Goal: Transaction & Acquisition: Purchase product/service

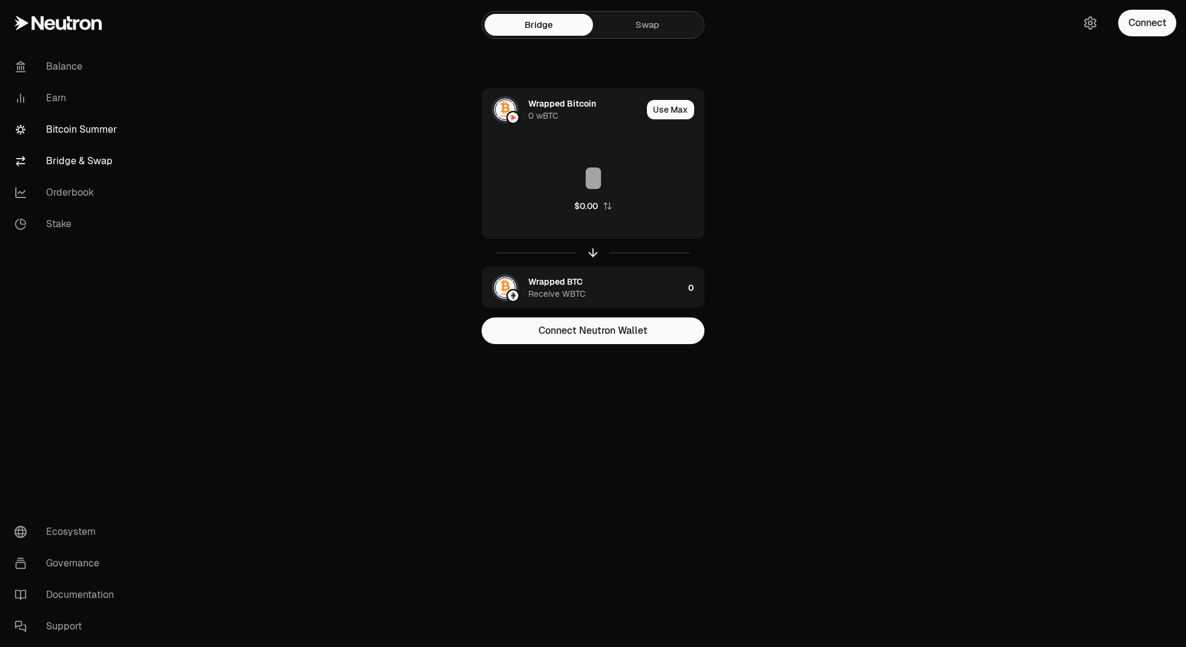
click at [77, 131] on link "Bitcoin Summer" at bounding box center [68, 129] width 126 height 31
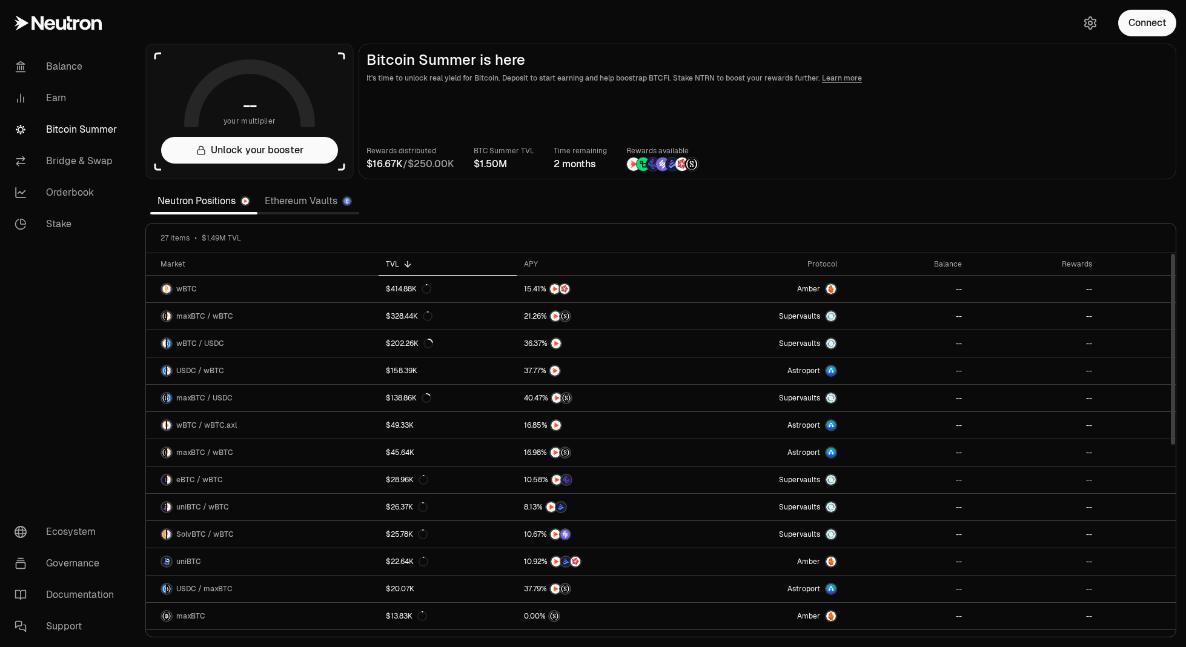
click at [308, 207] on link "Ethereum Vaults" at bounding box center [308, 201] width 102 height 24
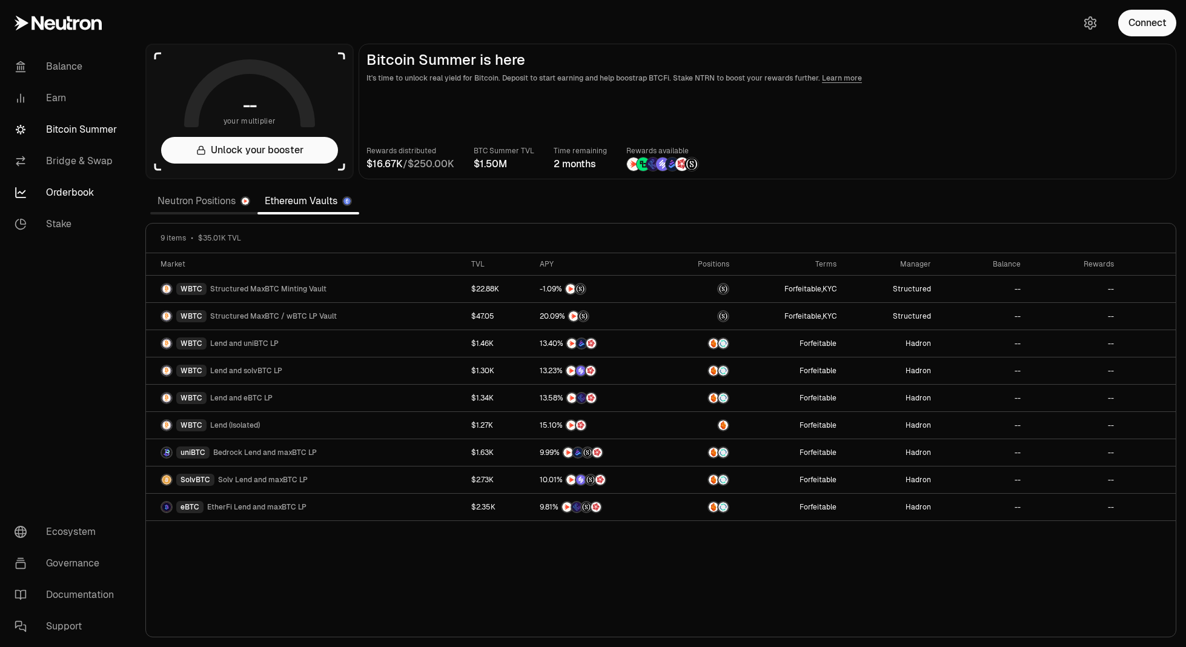
click at [69, 191] on link "Orderbook" at bounding box center [68, 192] width 126 height 31
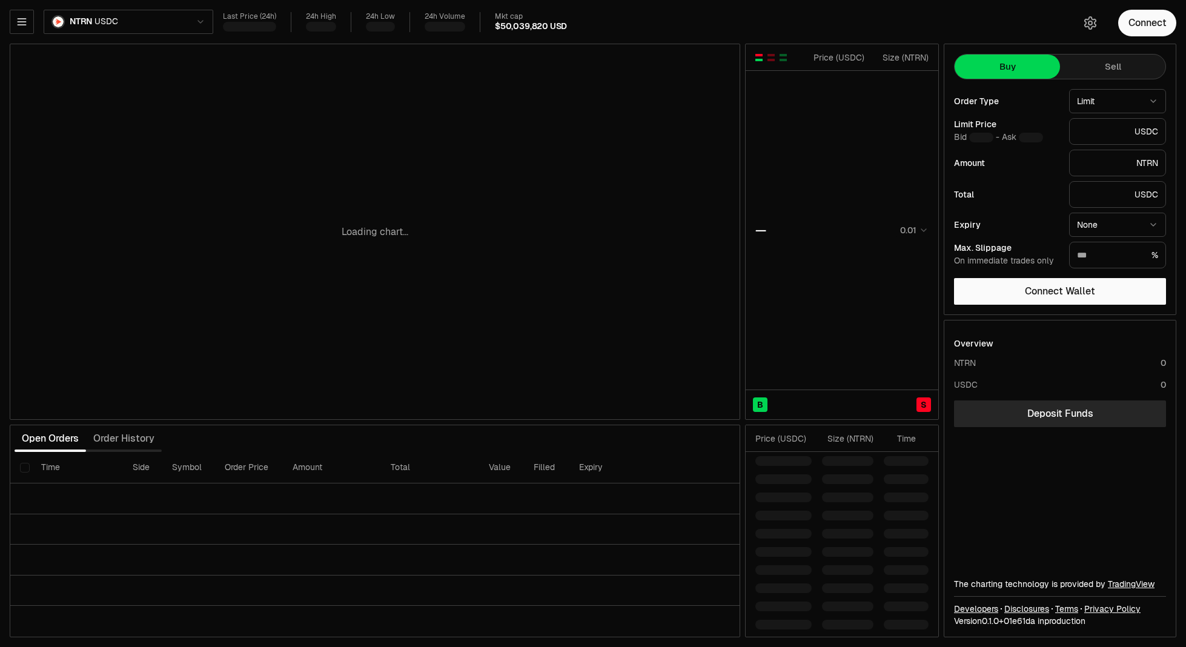
type input "********"
click at [79, 24] on html "Balance Earn Bitcoin Summer Bridge & Swap Orderbook Stake Ecosystem Governance …" at bounding box center [593, 323] width 1186 height 647
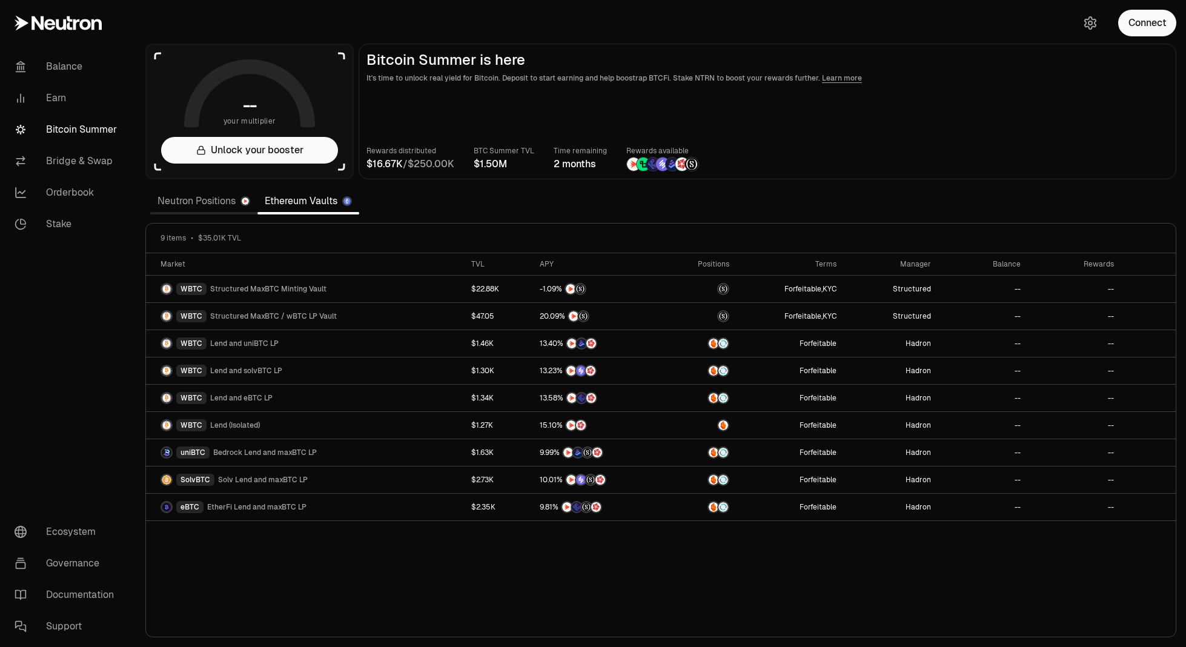
click at [214, 205] on link "Neutron Positions" at bounding box center [203, 201] width 107 height 24
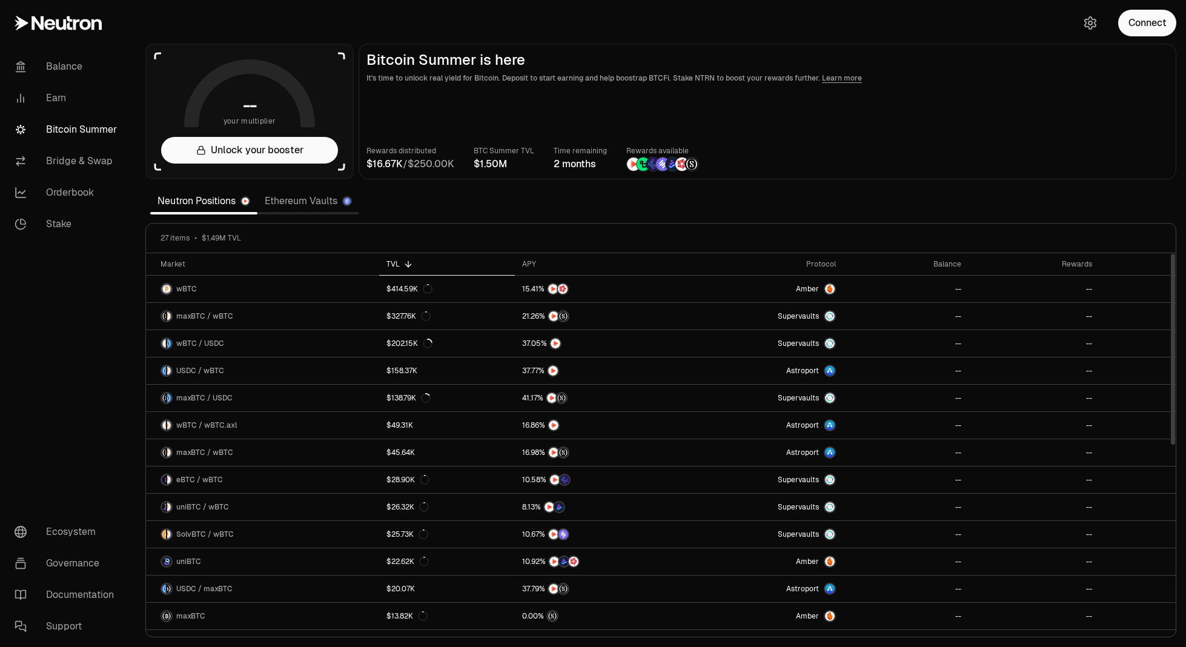
click at [308, 208] on link "Ethereum Vaults" at bounding box center [308, 201] width 102 height 24
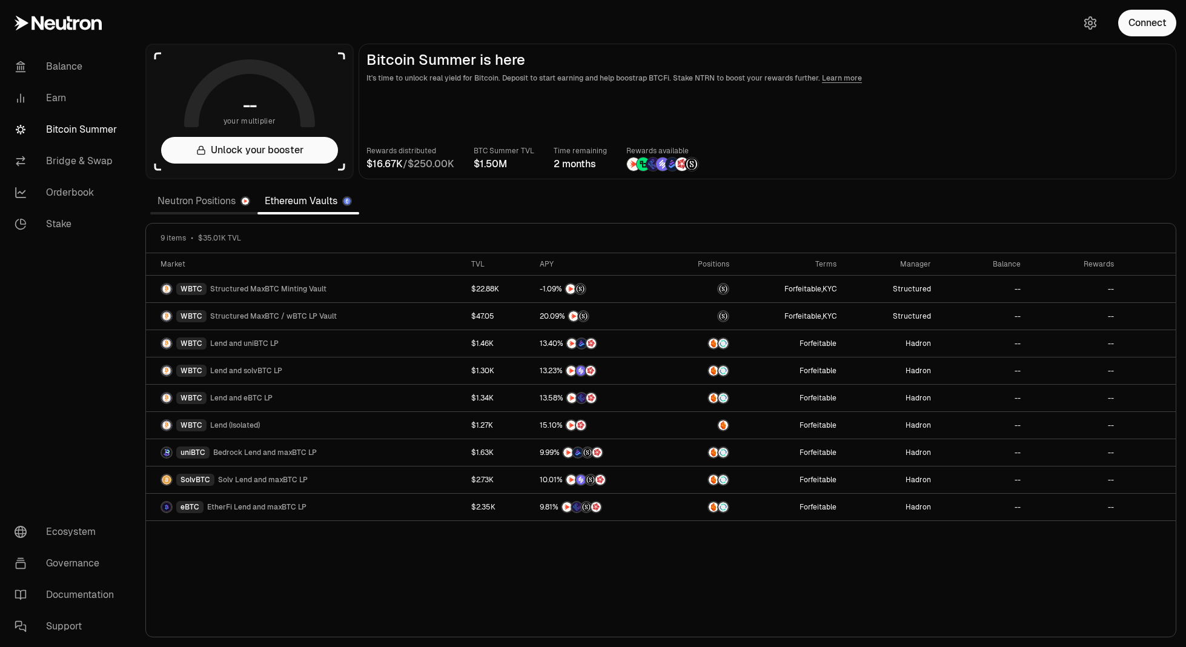
click at [183, 210] on link "Neutron Positions" at bounding box center [203, 201] width 107 height 24
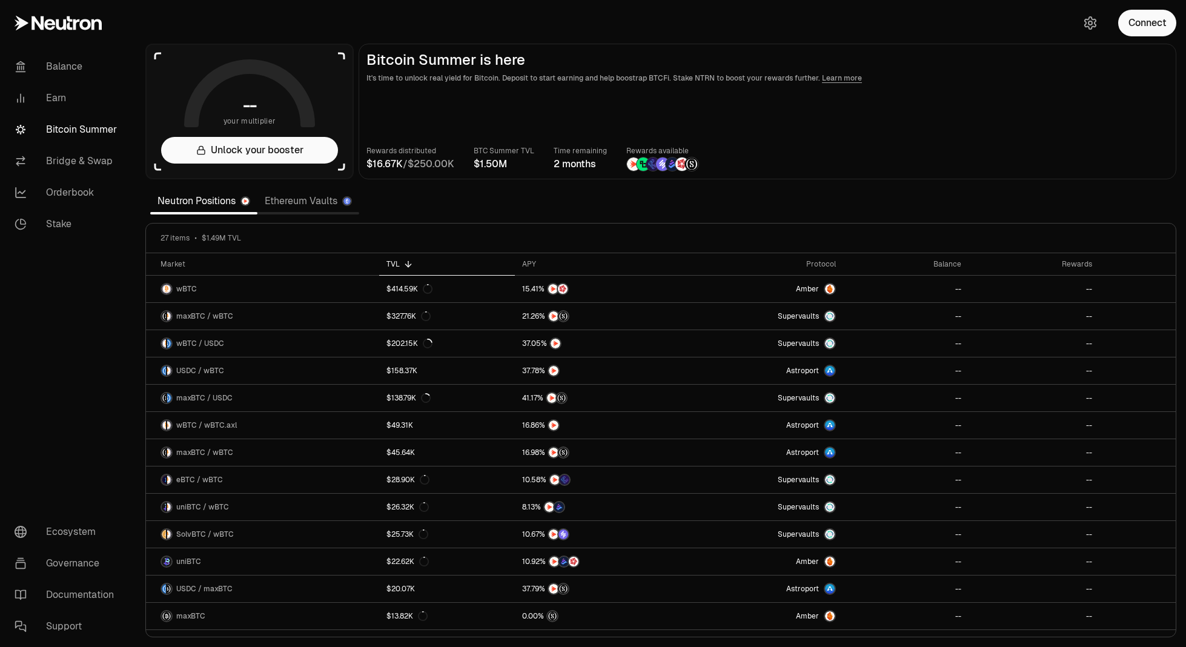
click at [294, 200] on link "Ethereum Vaults" at bounding box center [308, 201] width 102 height 24
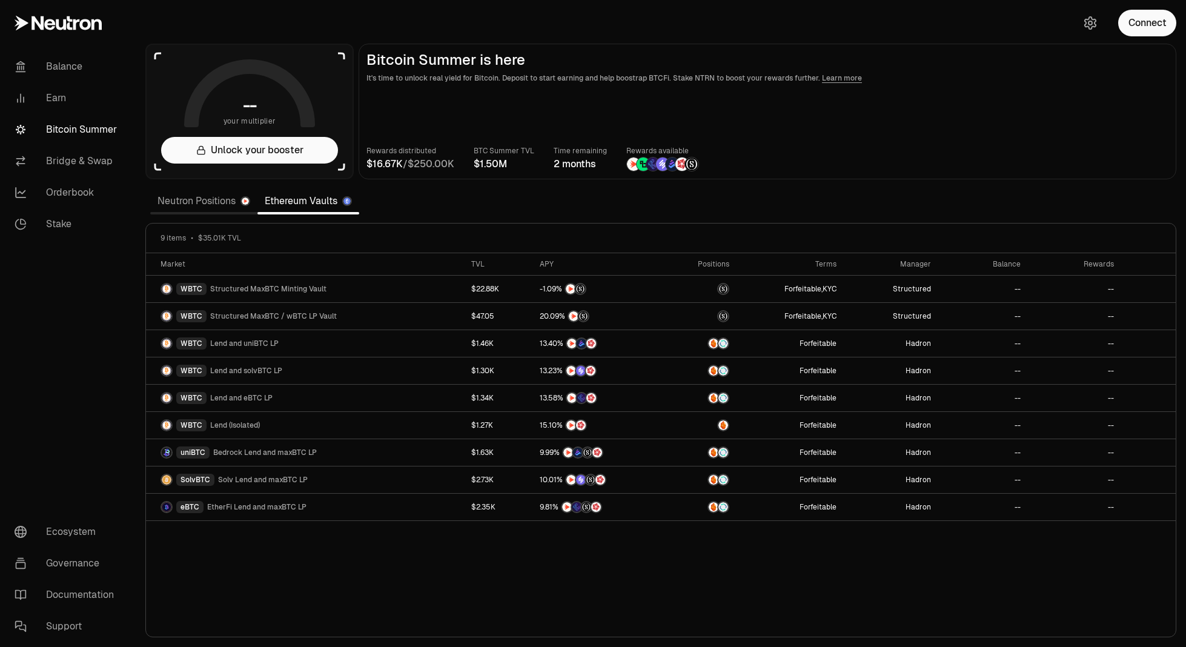
click at [192, 206] on link "Neutron Positions" at bounding box center [203, 201] width 107 height 24
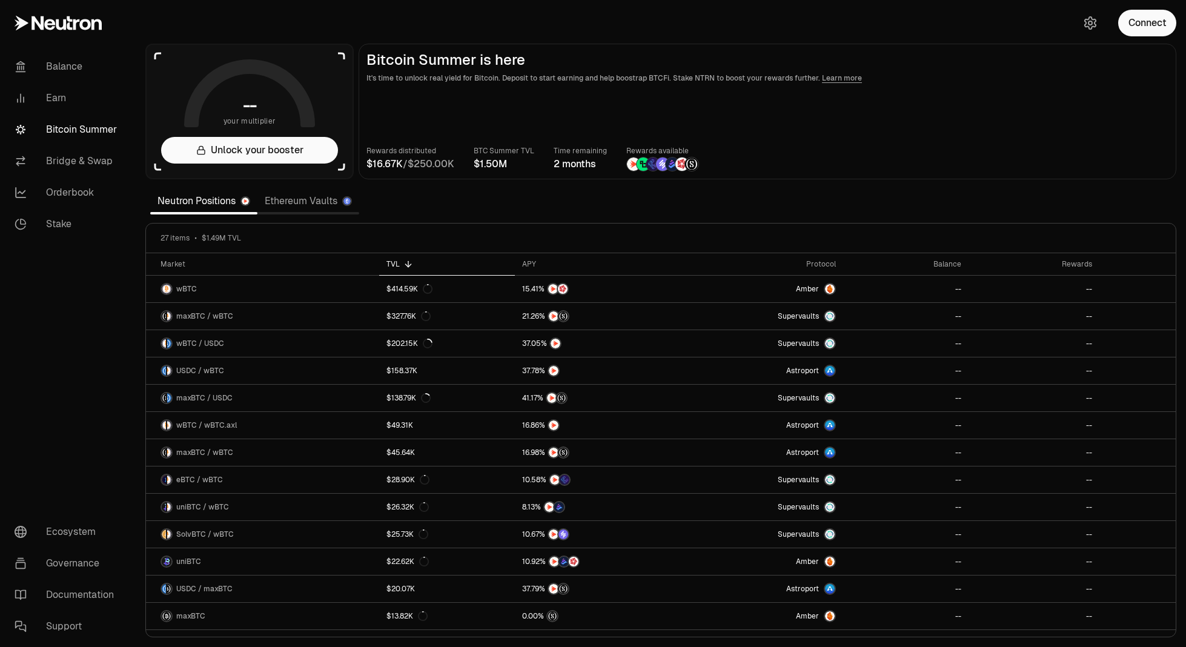
click at [305, 198] on link "Ethereum Vaults" at bounding box center [308, 201] width 102 height 24
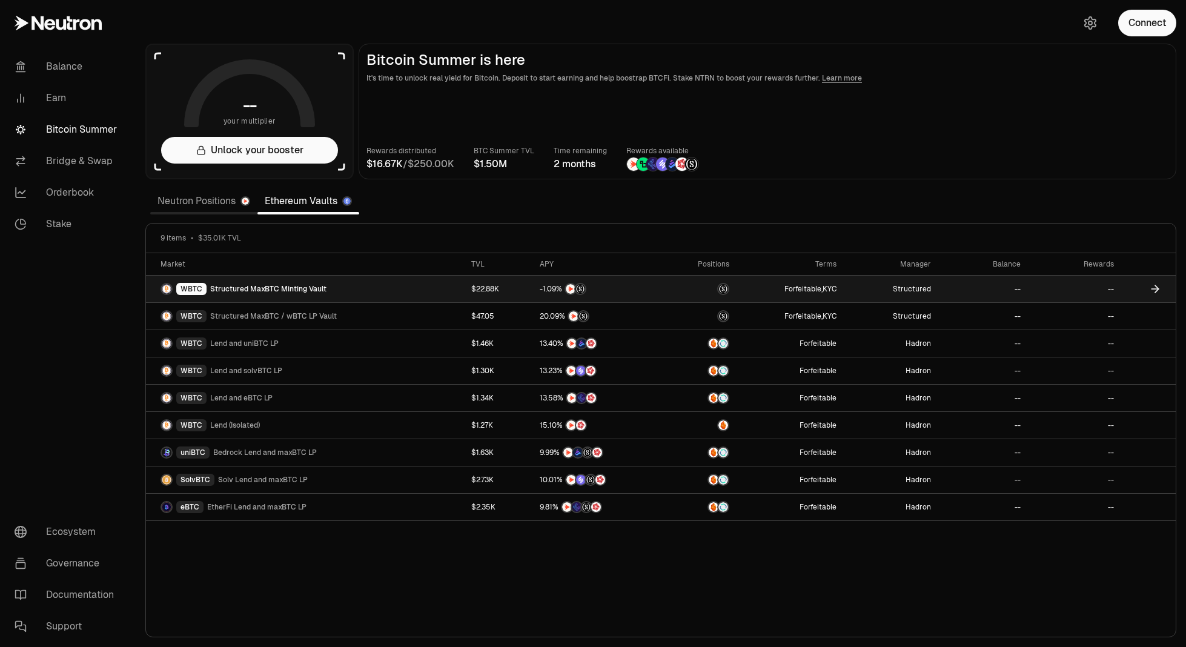
click at [300, 288] on span "Structured MaxBTC Minting Vault" at bounding box center [268, 289] width 116 height 10
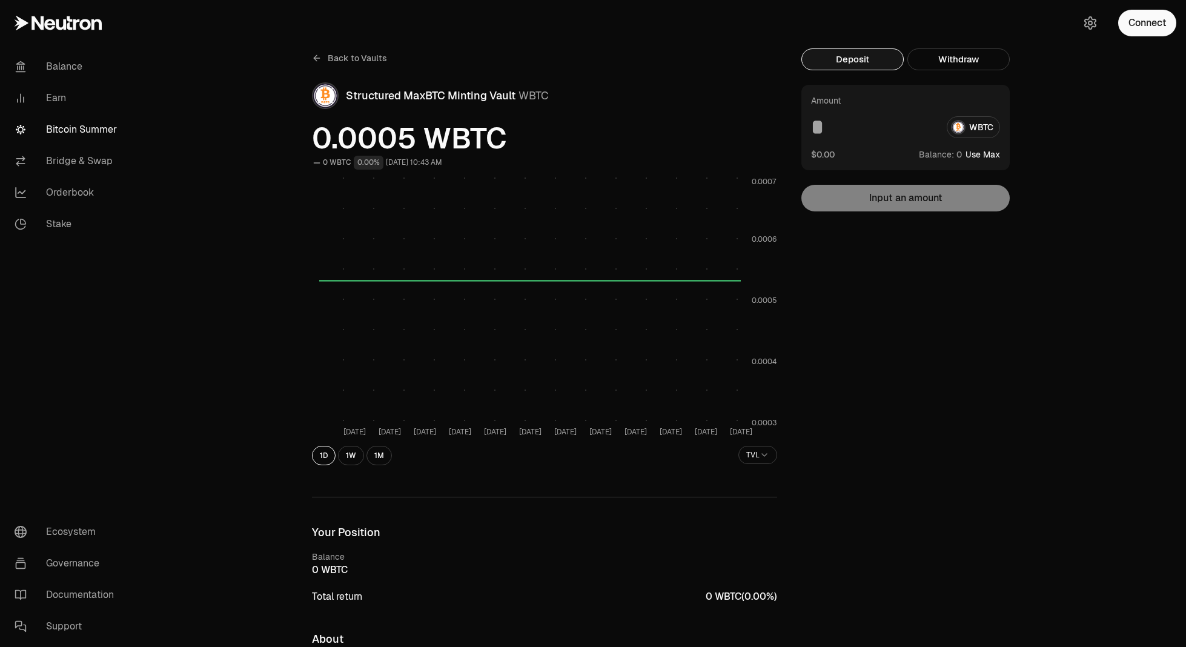
click at [360, 49] on link "Back to Vaults" at bounding box center [349, 57] width 75 height 19
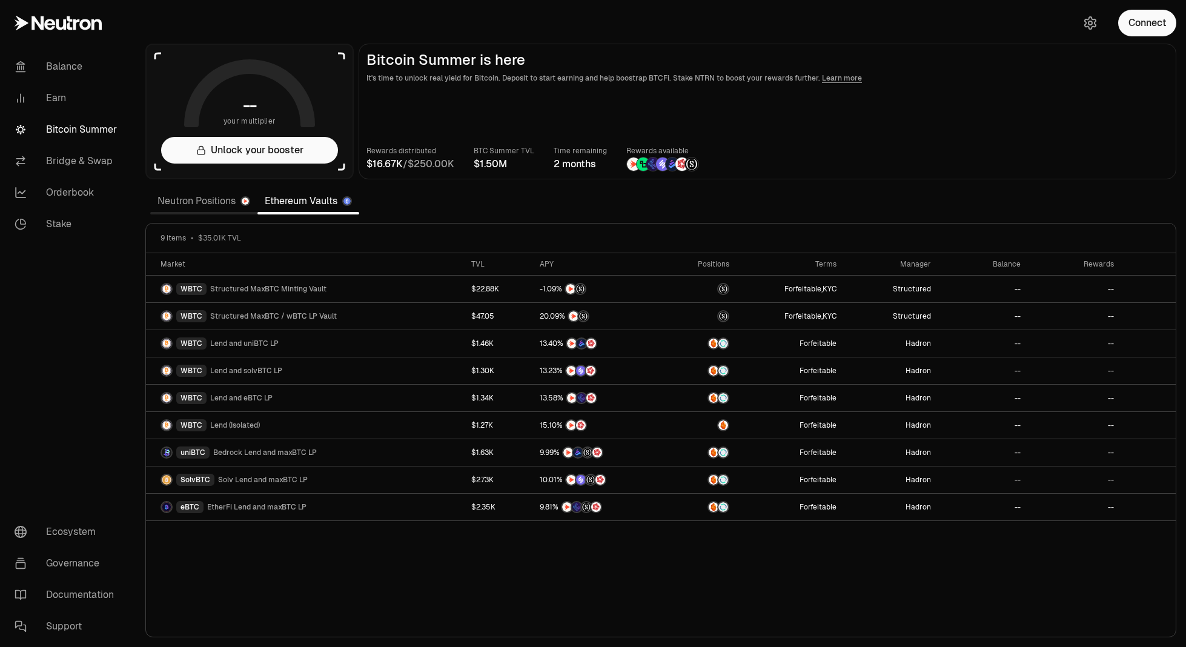
click at [217, 208] on link "Neutron Positions" at bounding box center [203, 201] width 107 height 24
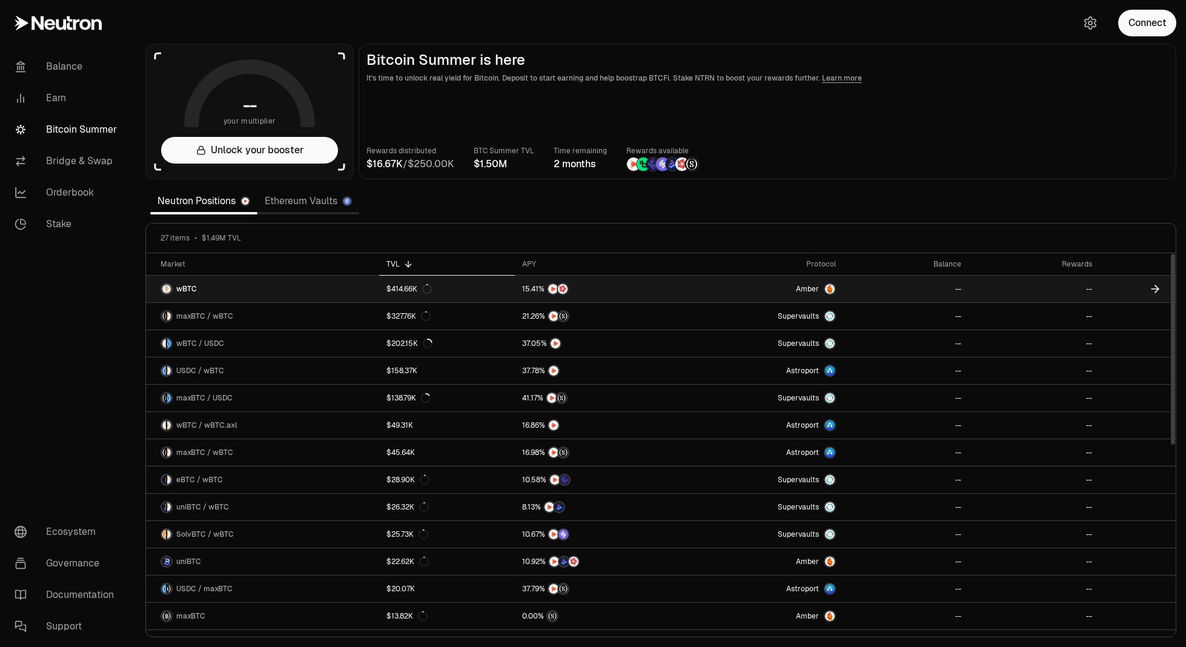
click at [257, 286] on link "wBTC" at bounding box center [262, 289] width 233 height 27
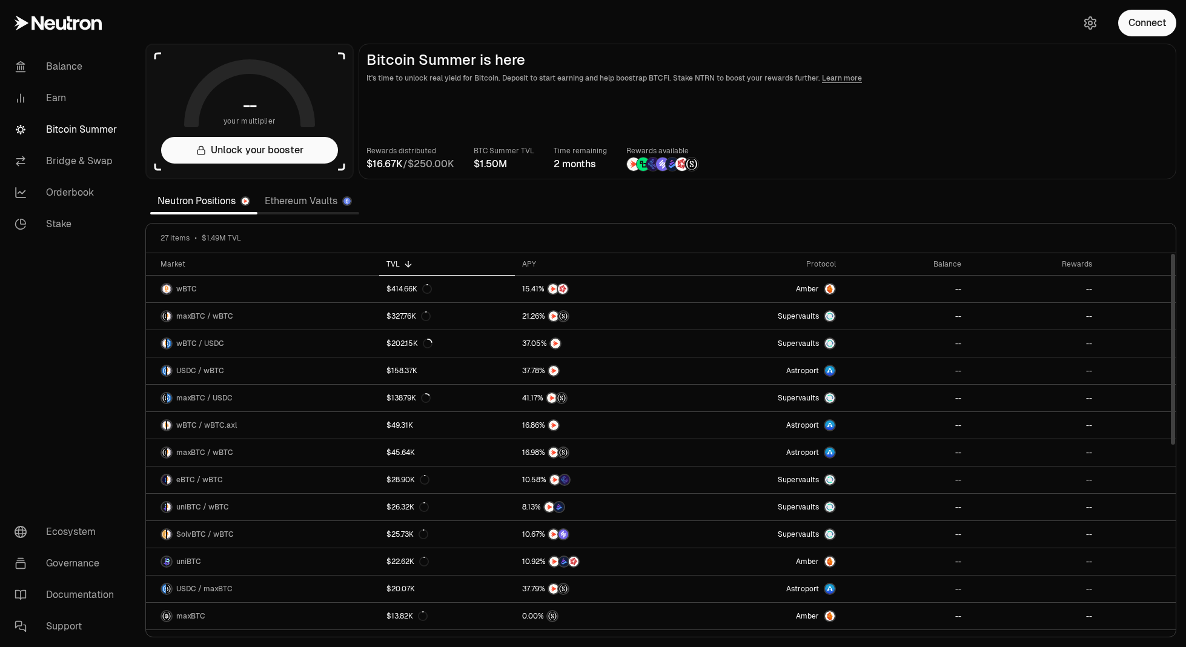
click at [1080, 220] on section "-- your multiplier Unlock your booster Bitcoin Summer is here It's time to unlo…" at bounding box center [661, 323] width 1050 height 647
click at [306, 196] on link "Ethereum Vaults" at bounding box center [308, 201] width 102 height 24
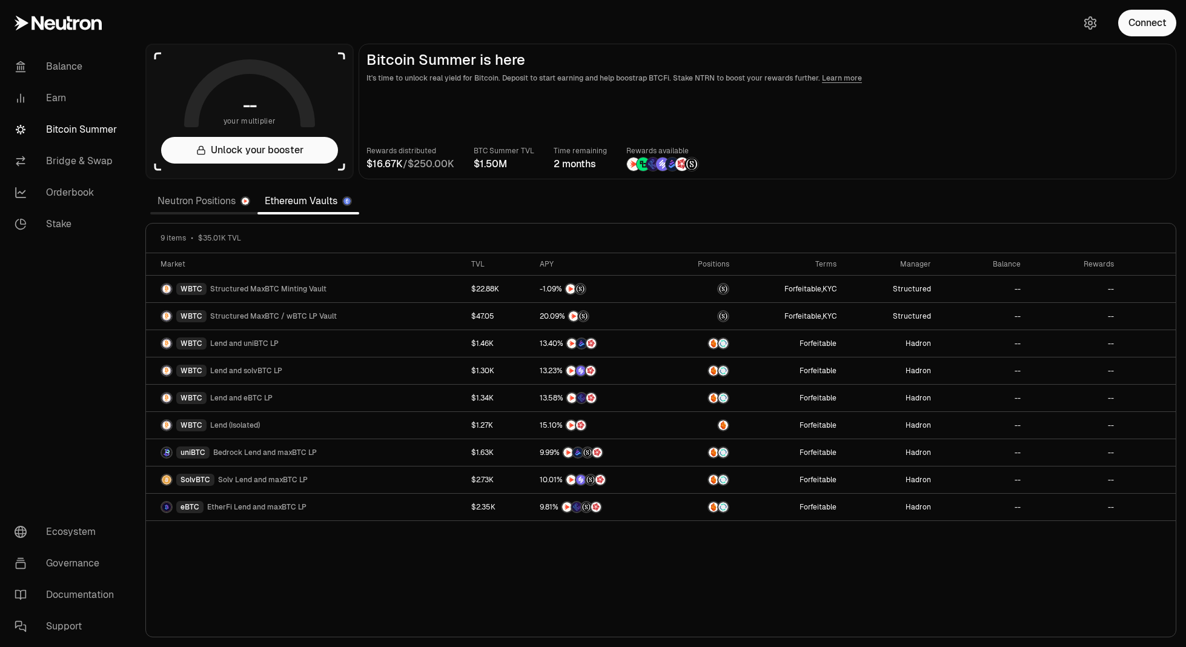
click at [207, 200] on link "Neutron Positions" at bounding box center [203, 201] width 107 height 24
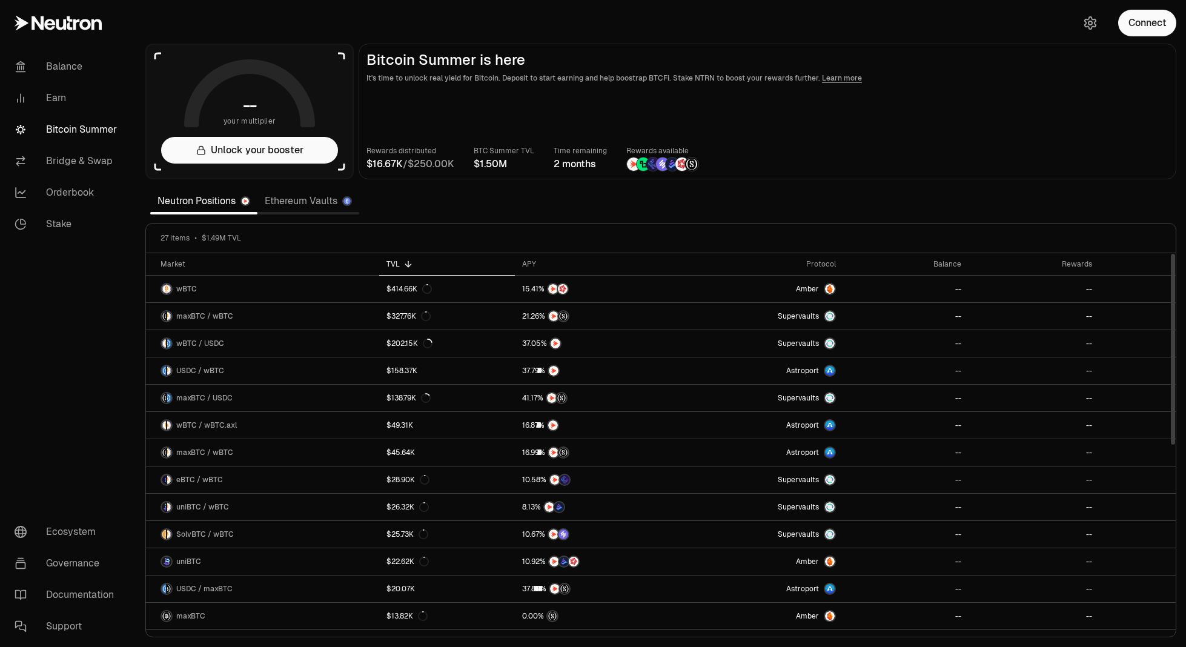
click at [291, 205] on link "Ethereum Vaults" at bounding box center [308, 201] width 102 height 24
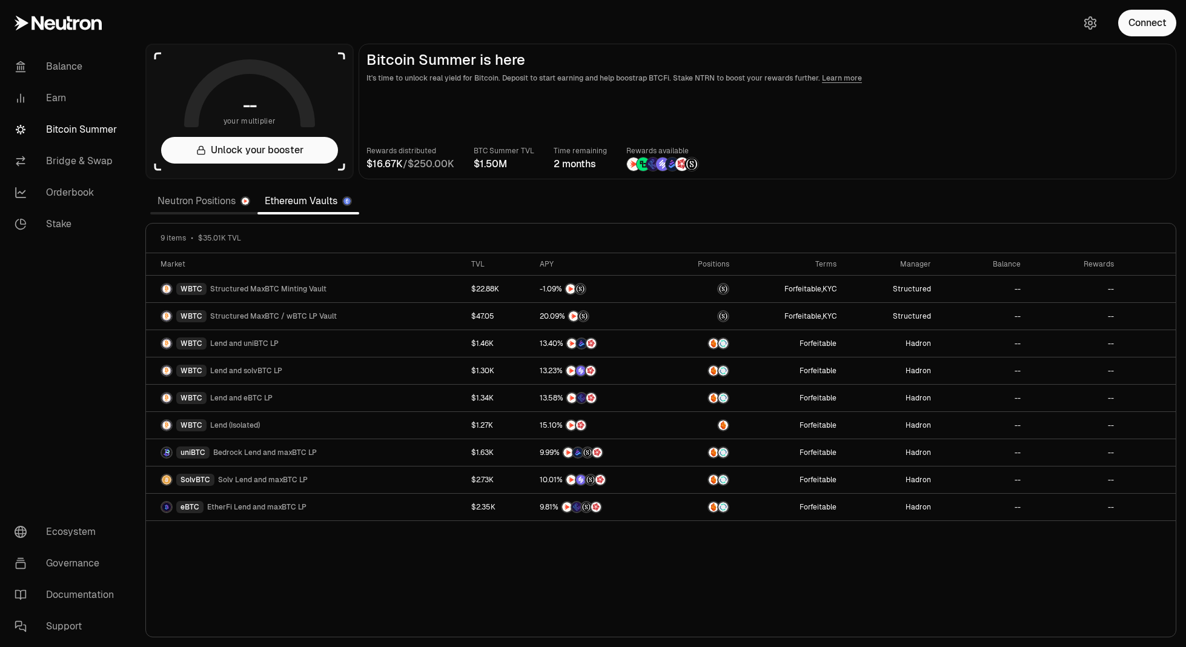
click at [191, 202] on link "Neutron Positions" at bounding box center [203, 201] width 107 height 24
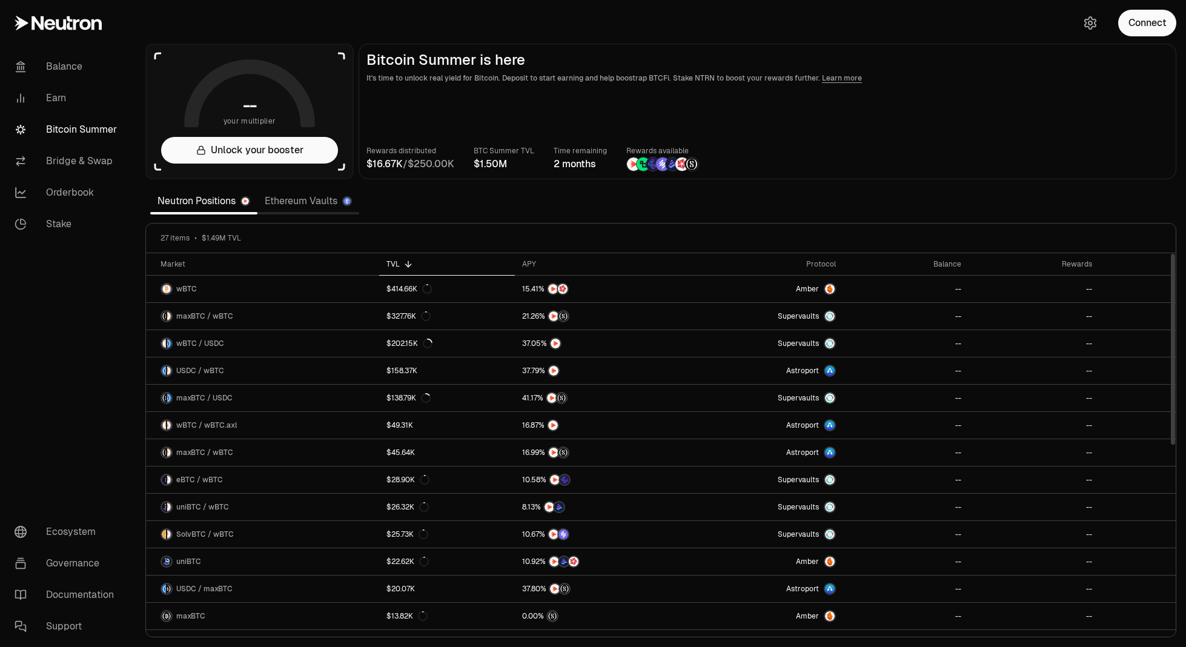
click at [300, 207] on link "Ethereum Vaults" at bounding box center [308, 201] width 102 height 24
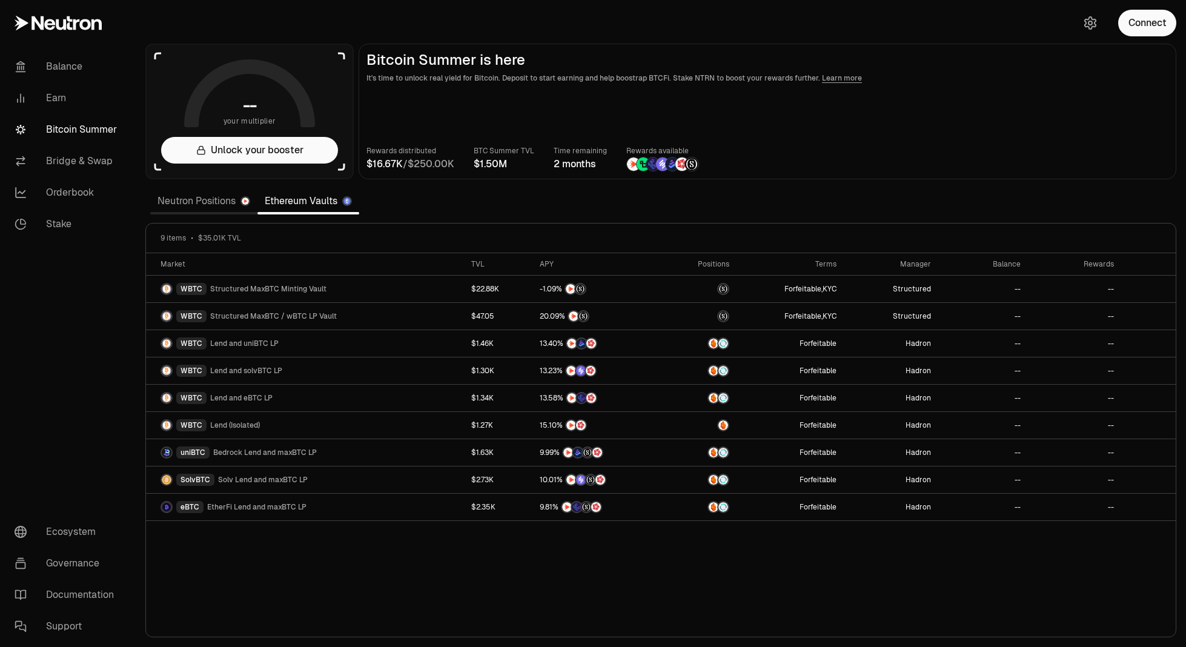
click at [202, 197] on link "Neutron Positions" at bounding box center [203, 201] width 107 height 24
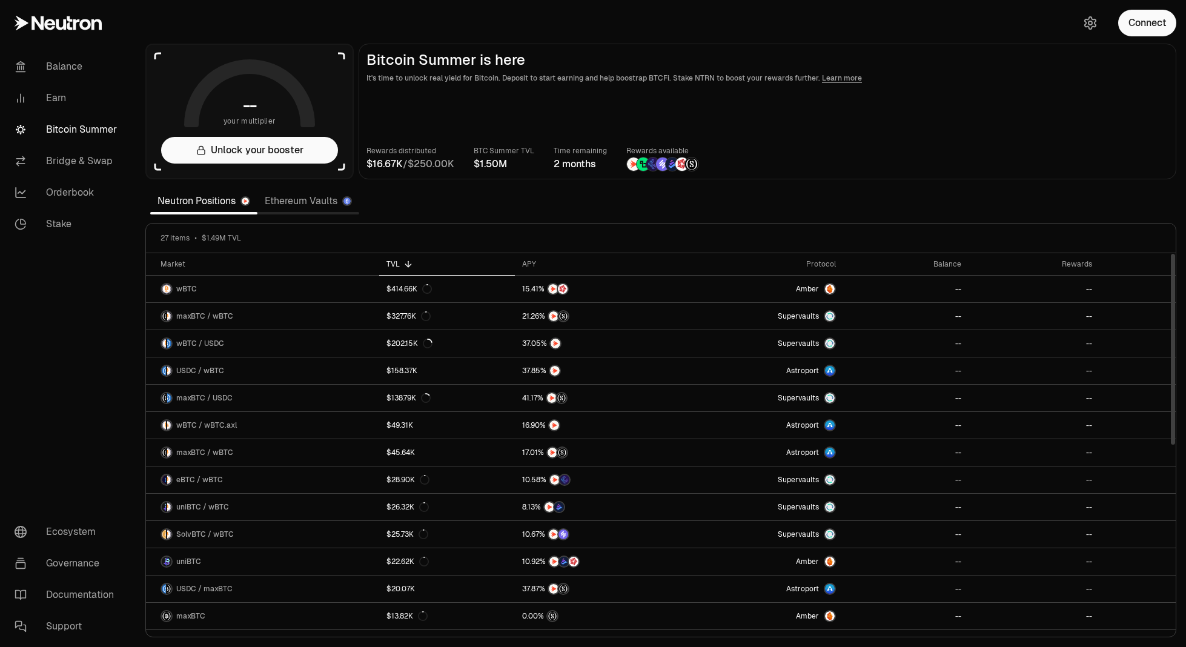
click at [318, 197] on link "Ethereum Vaults" at bounding box center [308, 201] width 102 height 24
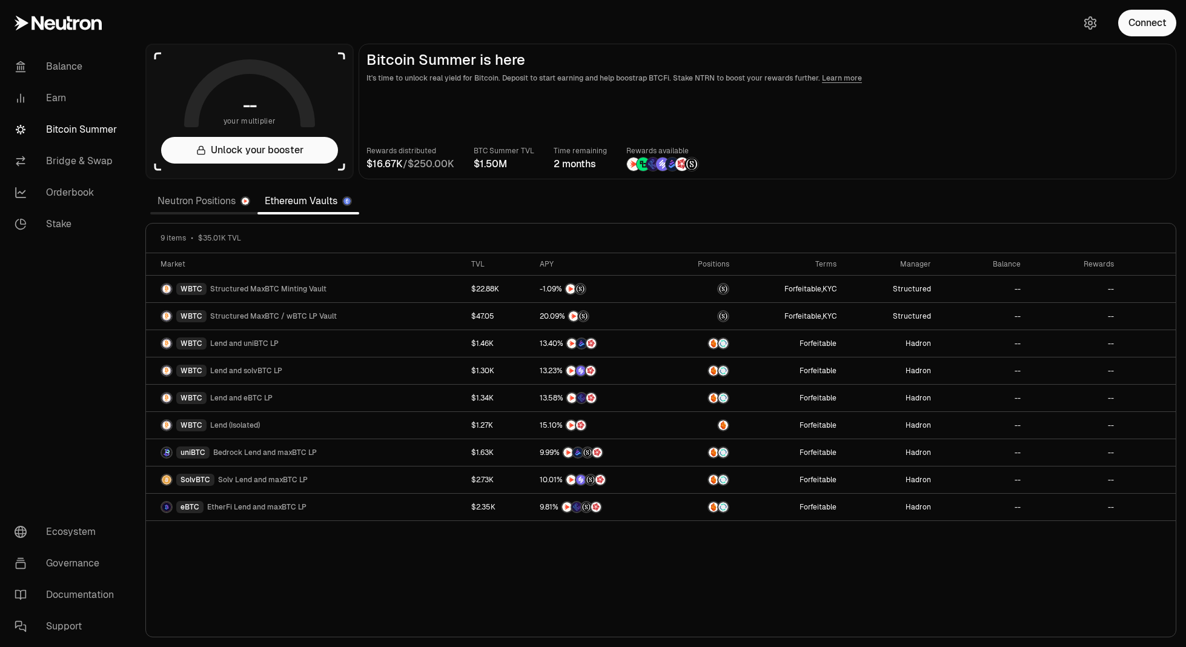
click at [209, 200] on link "Neutron Positions" at bounding box center [203, 201] width 107 height 24
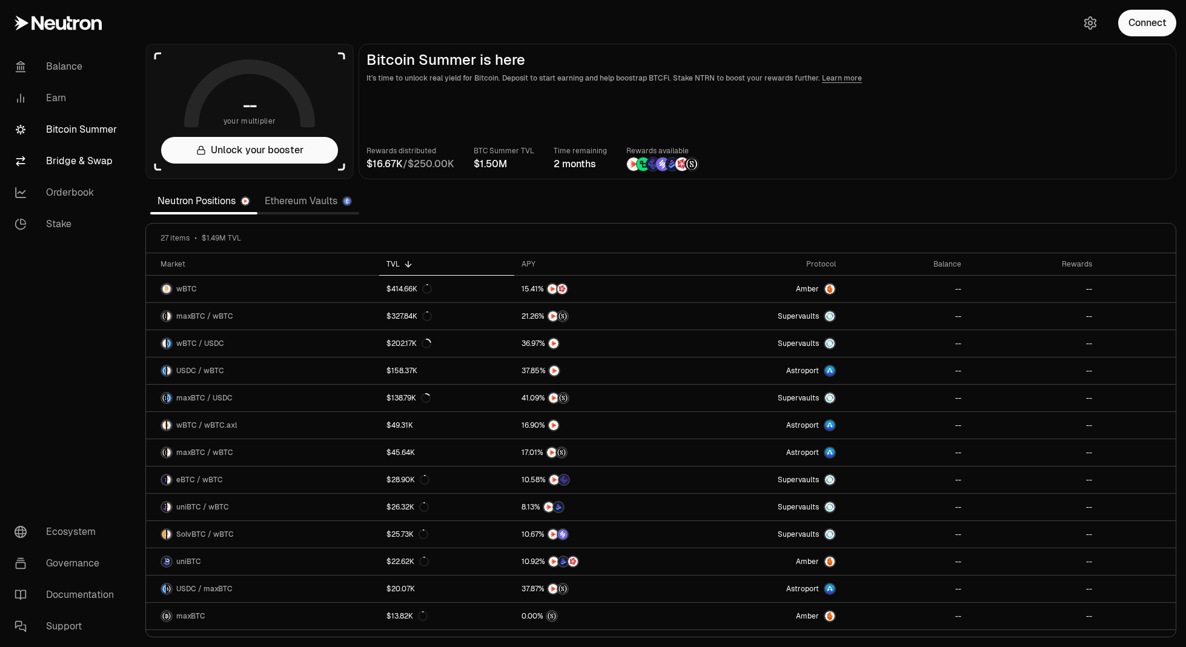
click at [70, 158] on link "Bridge & Swap" at bounding box center [68, 160] width 126 height 31
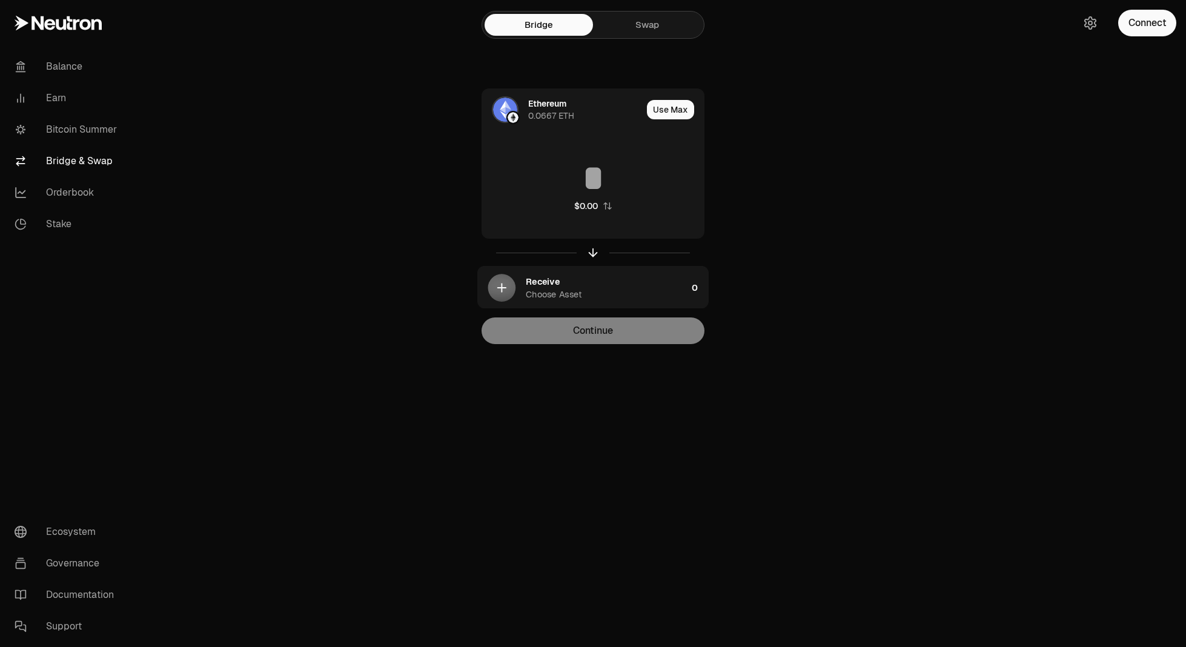
click at [652, 19] on link "Swap" at bounding box center [647, 25] width 108 height 22
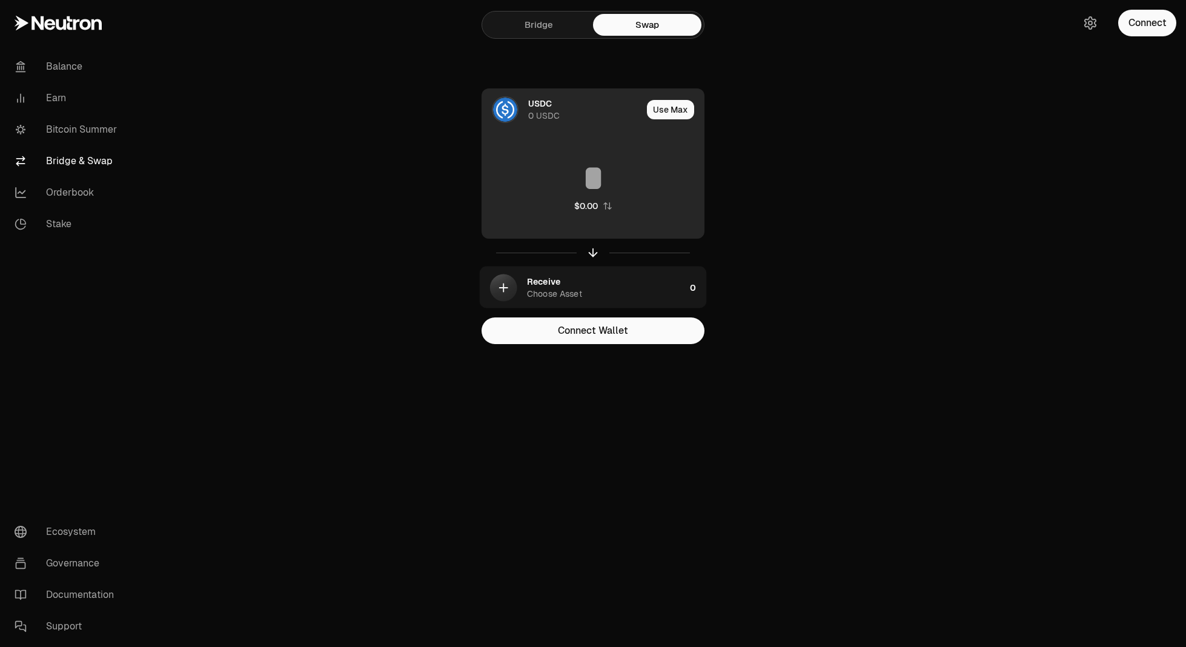
click at [564, 96] on div "USDC 0 USDC" at bounding box center [562, 109] width 160 height 41
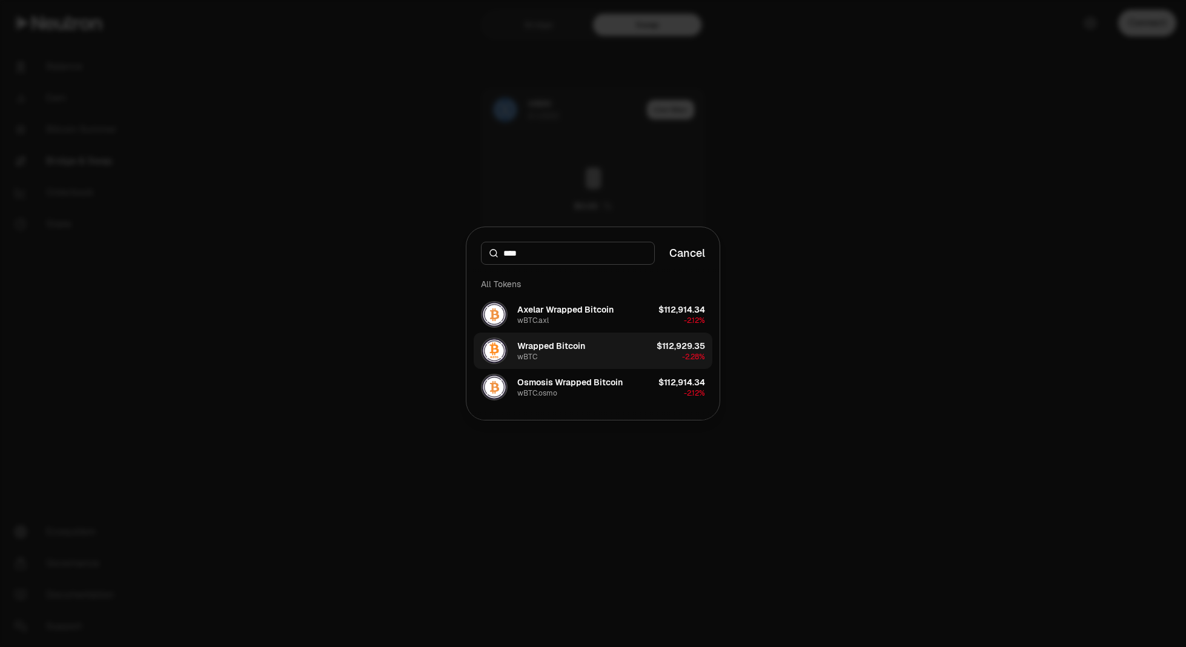
type input "****"
click at [557, 347] on div "Wrapped Bitcoin" at bounding box center [551, 346] width 68 height 12
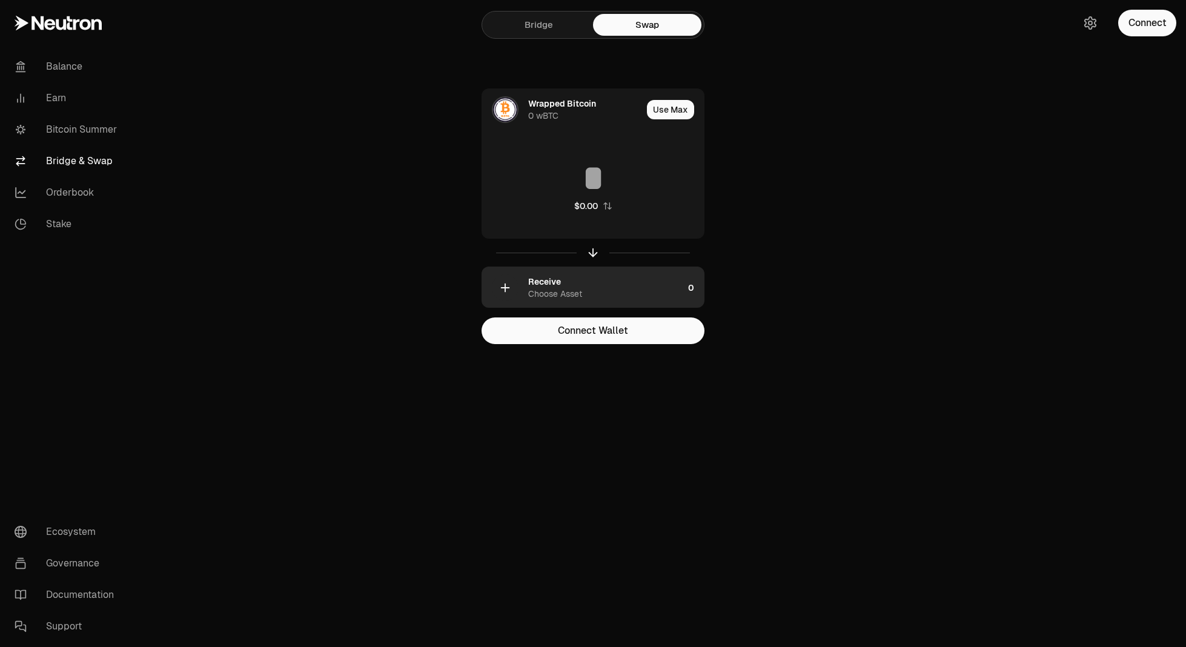
click at [582, 294] on div "Receive Choose Asset" at bounding box center [605, 288] width 155 height 24
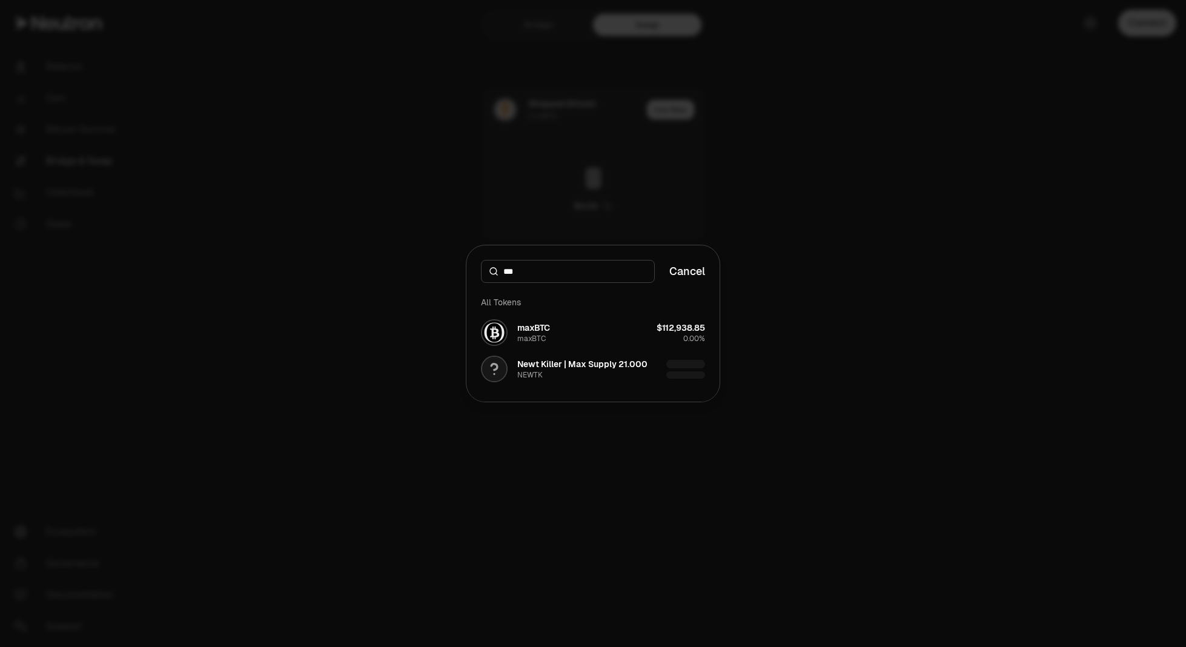
type input "***"
click at [552, 311] on div "All Tokens" at bounding box center [593, 302] width 239 height 24
click at [550, 320] on div "maxBTC maxBTC" at bounding box center [515, 332] width 69 height 27
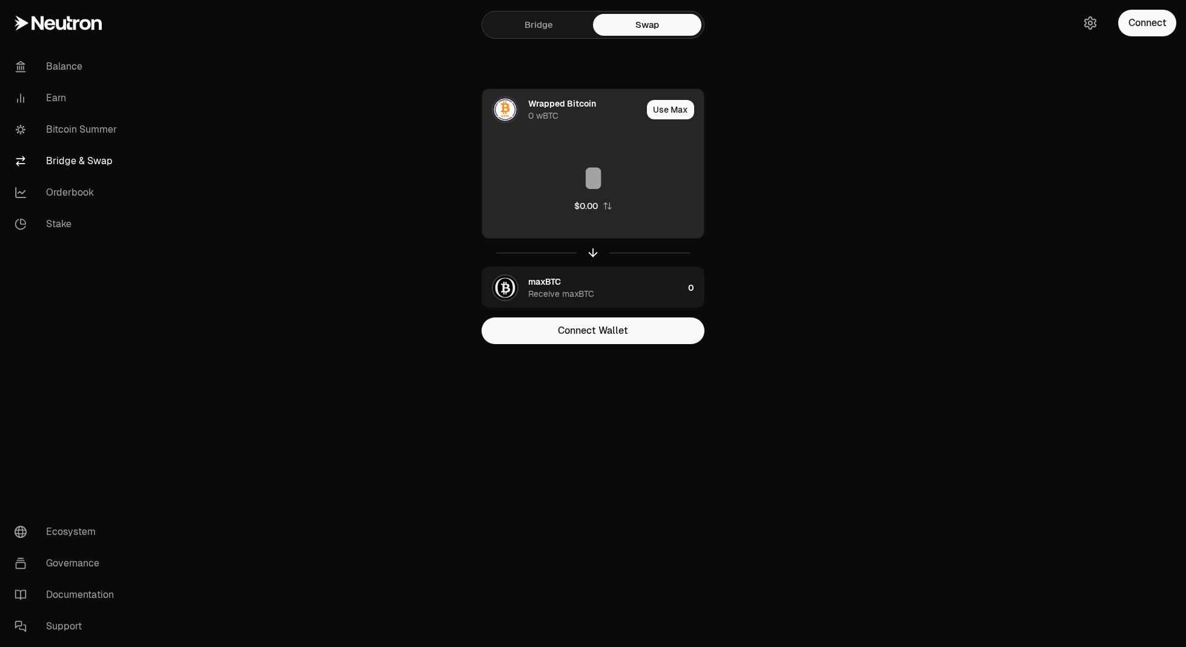
click at [601, 176] on input at bounding box center [593, 178] width 222 height 36
drag, startPoint x: 614, startPoint y: 185, endPoint x: 509, endPoint y: 180, distance: 105.5
click at [509, 180] on input "*" at bounding box center [593, 178] width 222 height 36
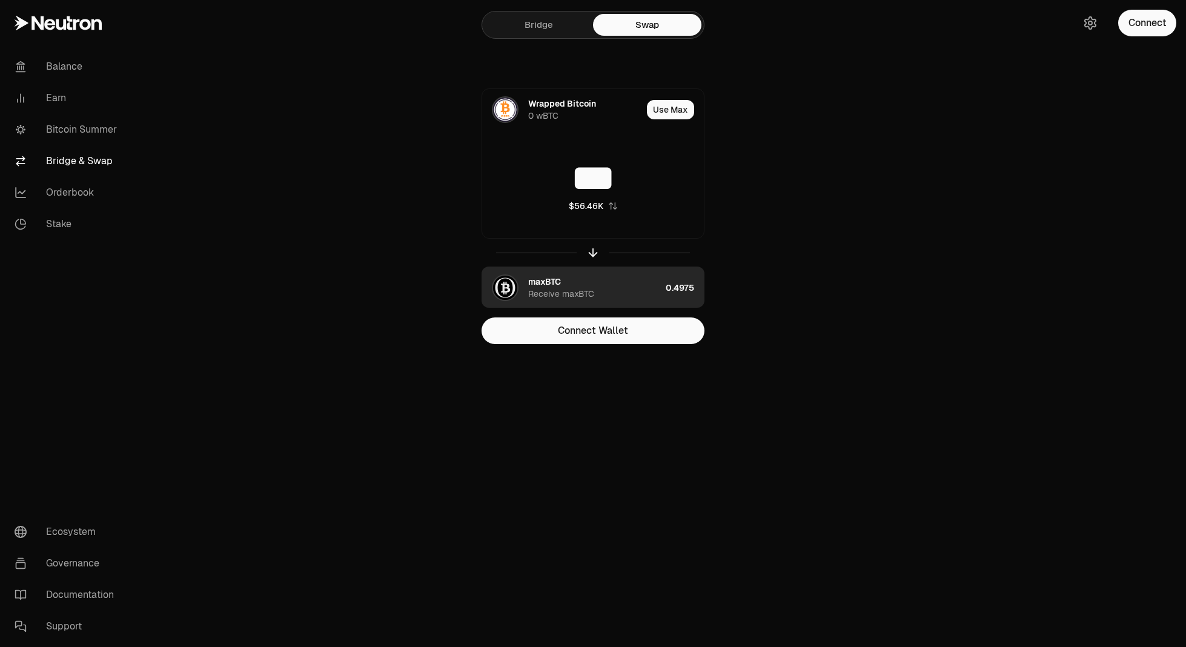
type input "***"
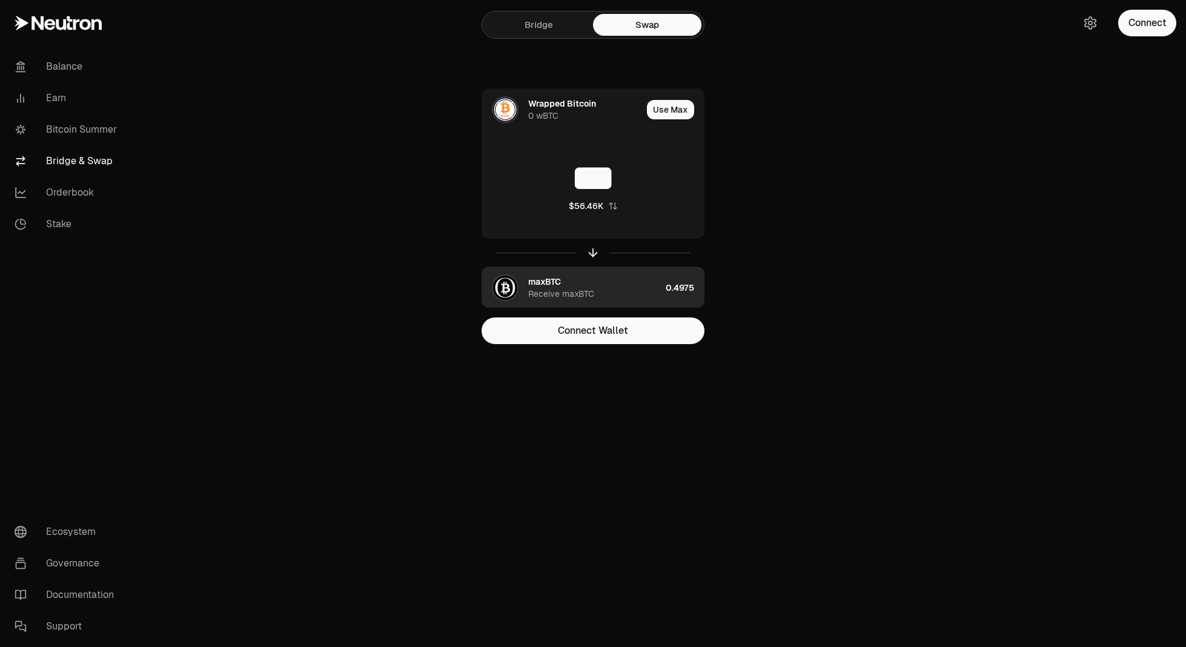
click at [632, 288] on div "maxBTC Receive maxBTC" at bounding box center [594, 288] width 133 height 24
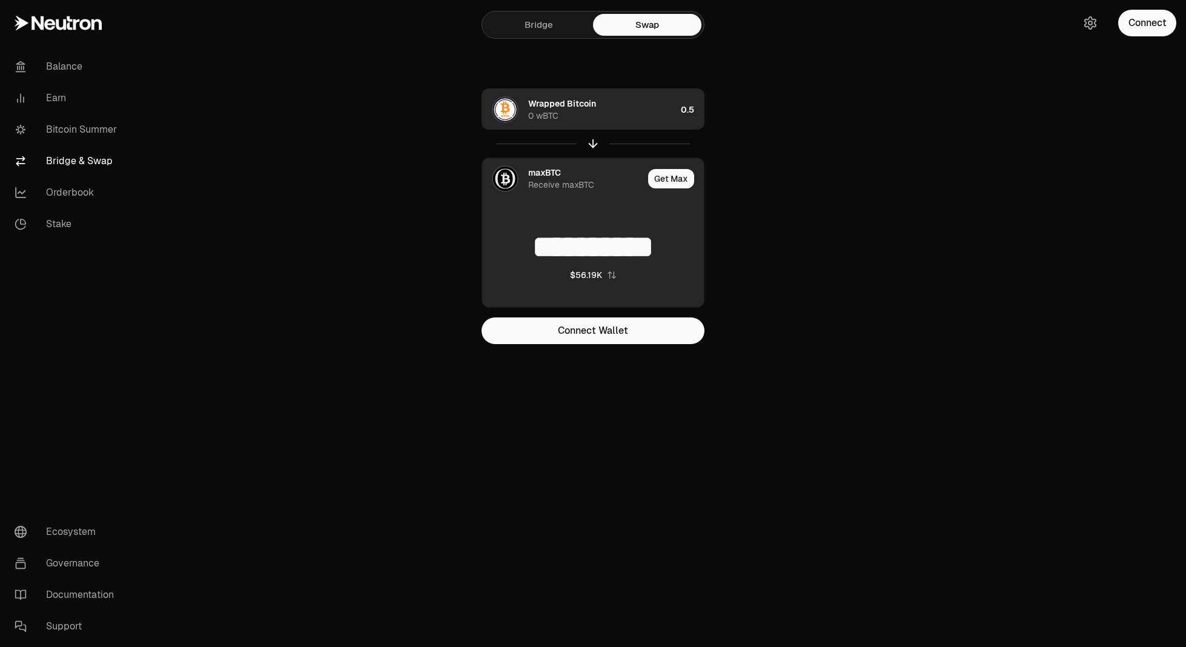
click at [606, 125] on div "Wrapped Bitcoin 0 wBTC" at bounding box center [579, 109] width 194 height 41
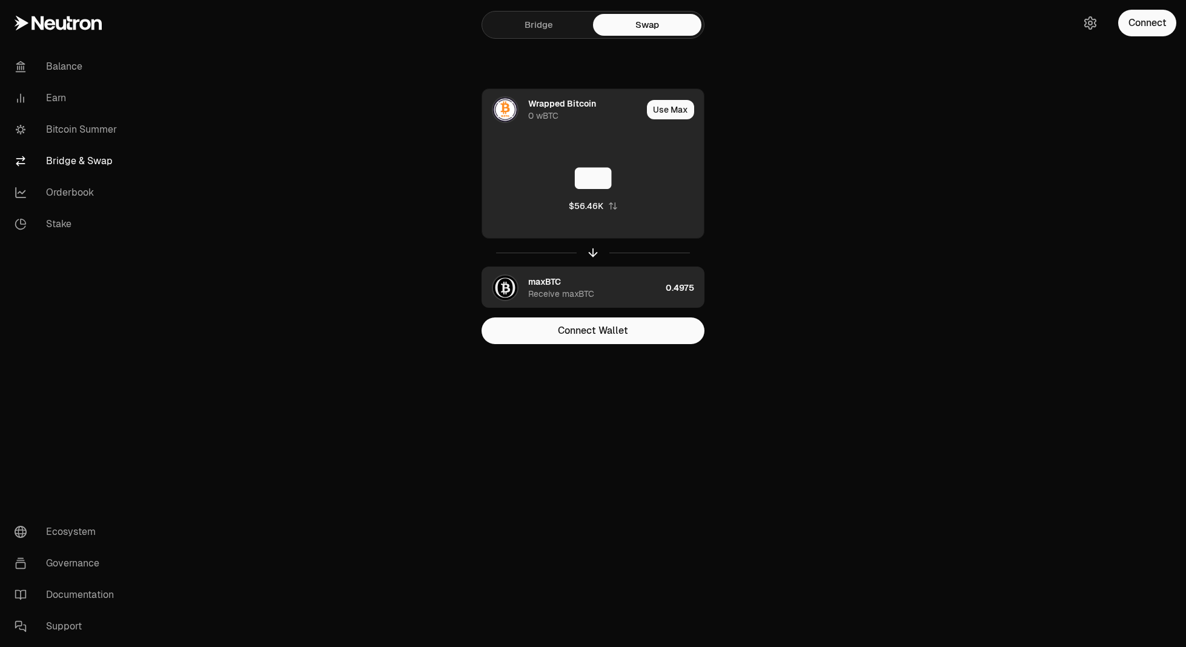
click at [616, 274] on div "maxBTC Receive maxBTC" at bounding box center [571, 287] width 179 height 41
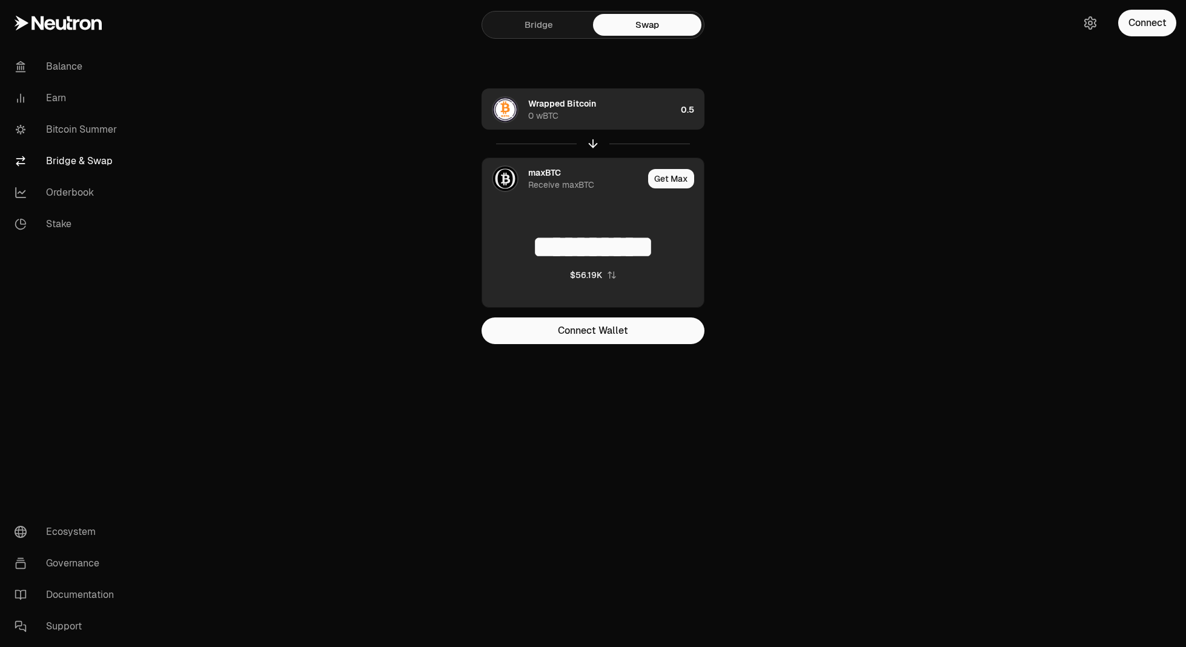
click at [623, 108] on div "Wrapped Bitcoin 0 wBTC" at bounding box center [602, 109] width 148 height 24
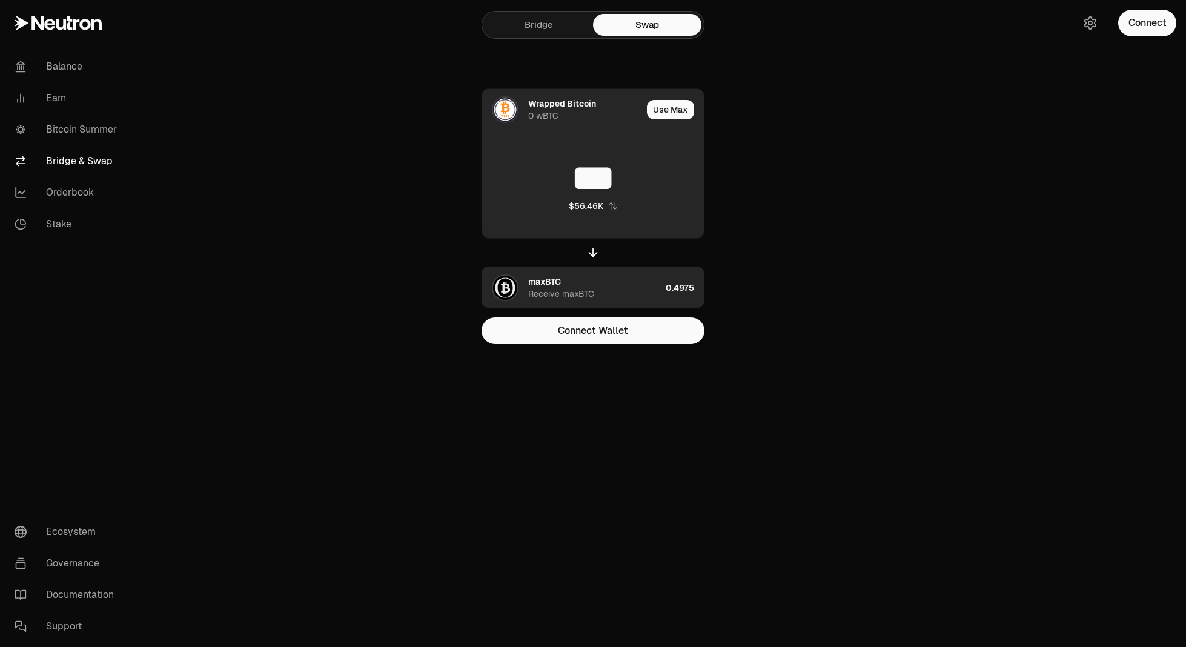
click at [613, 282] on div "maxBTC Receive maxBTC" at bounding box center [594, 288] width 133 height 24
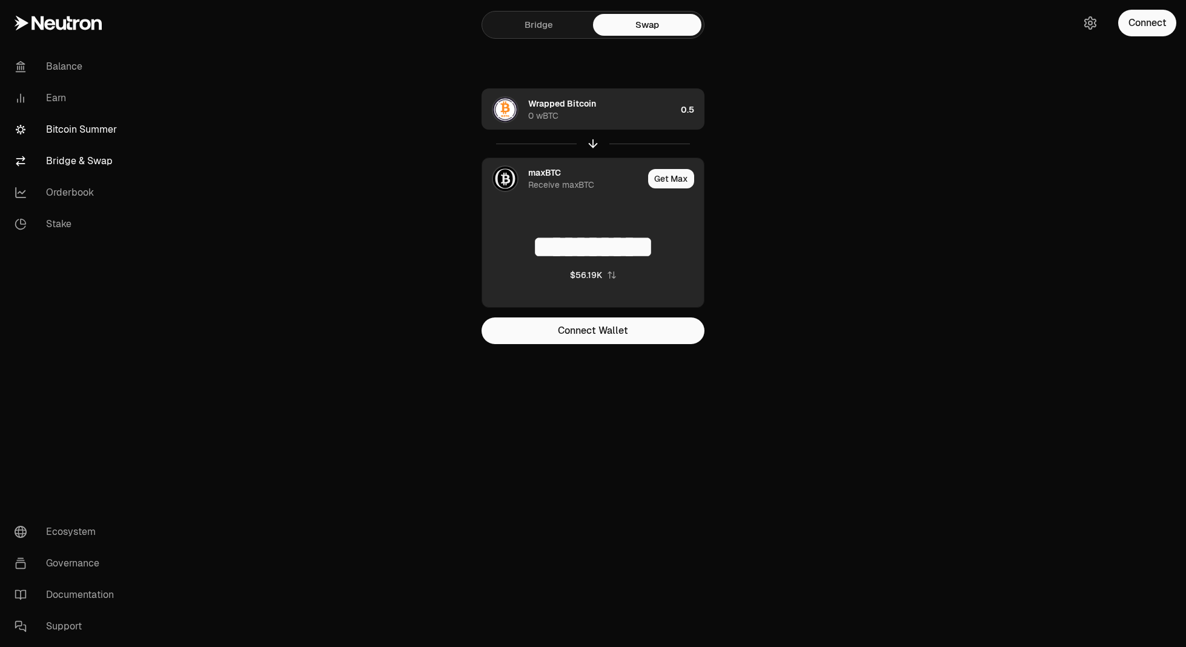
click at [47, 124] on link "Bitcoin Summer" at bounding box center [68, 129] width 126 height 31
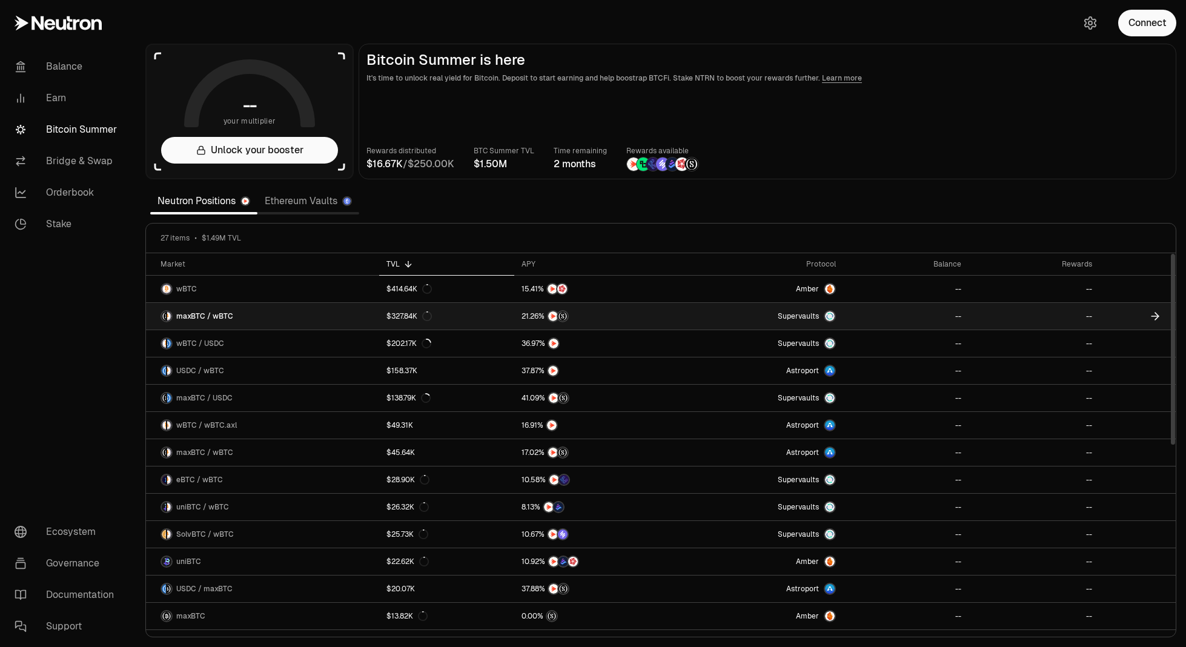
click at [248, 316] on link "maxBTC / wBTC" at bounding box center [262, 316] width 233 height 27
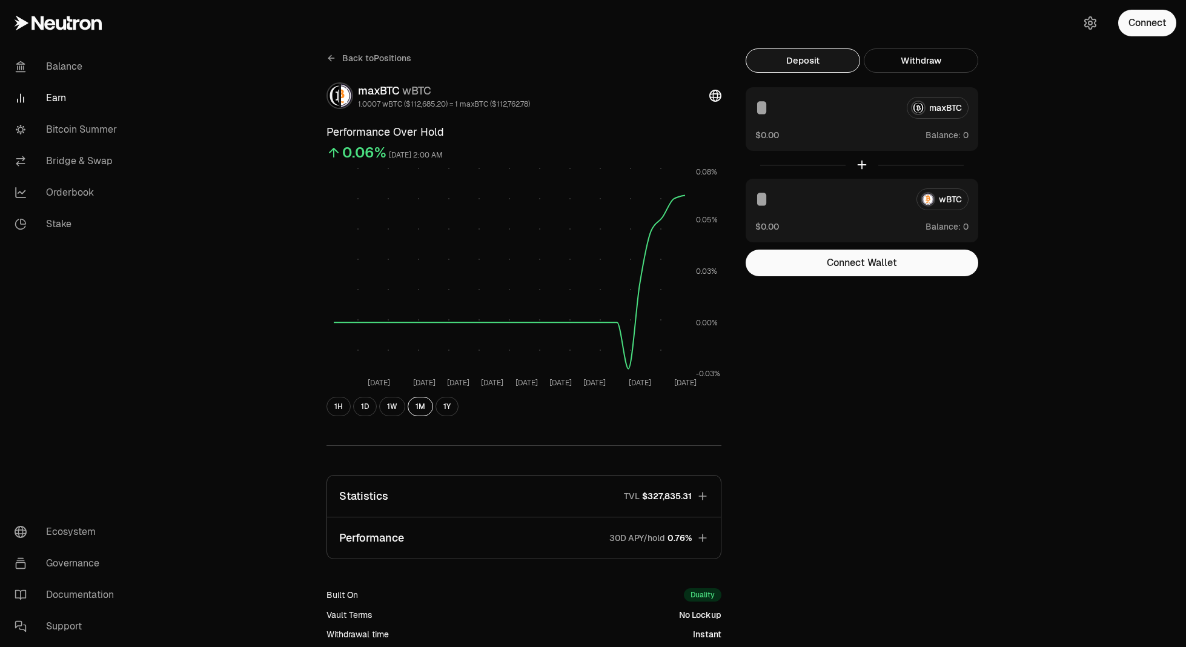
scroll to position [139, 0]
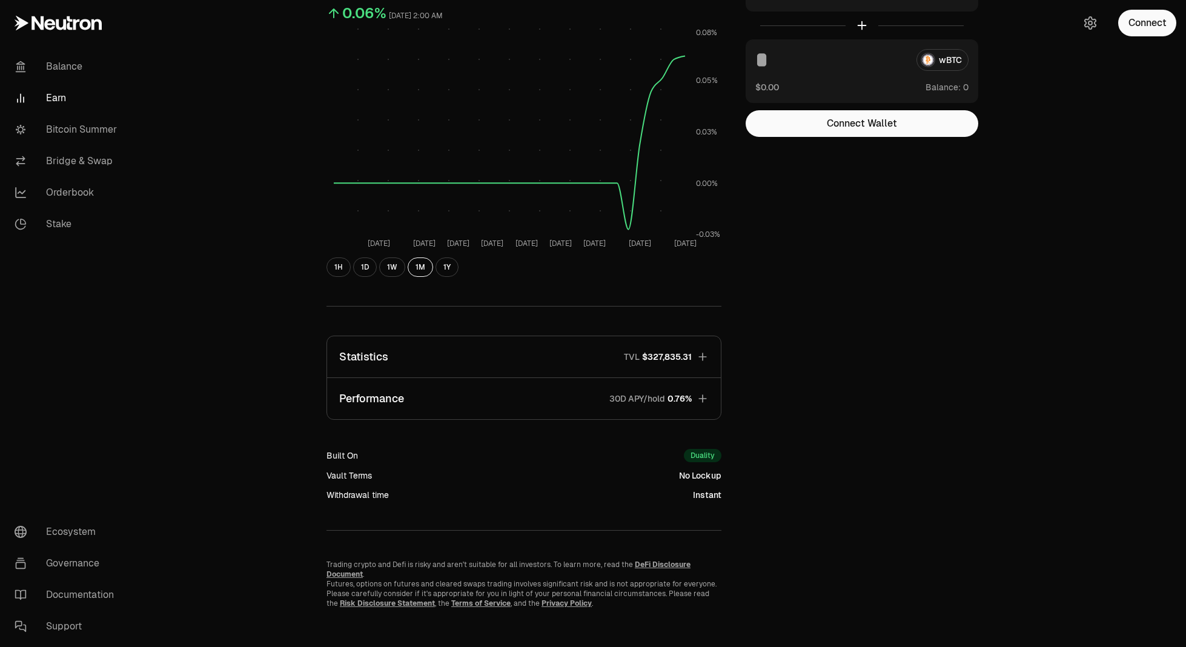
click at [518, 351] on button "Statistics TVL $327,835.31" at bounding box center [524, 356] width 394 height 41
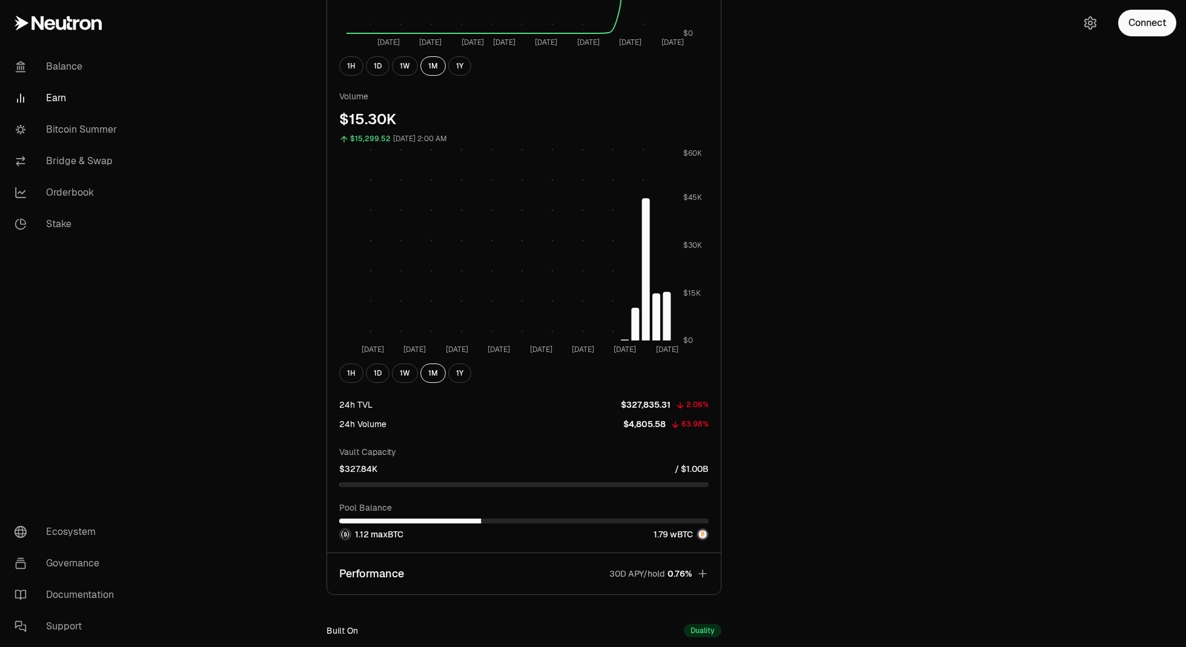
scroll to position [805, 0]
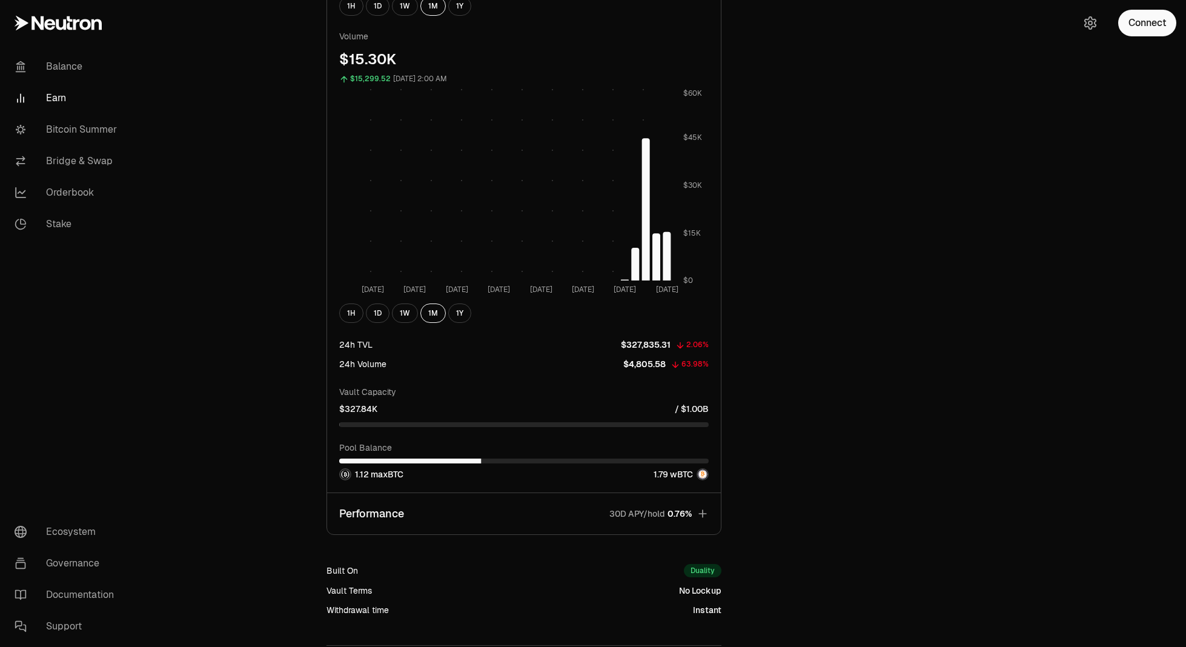
click at [500, 504] on button "Performance 30D APY/hold 0.76%" at bounding box center [524, 513] width 394 height 41
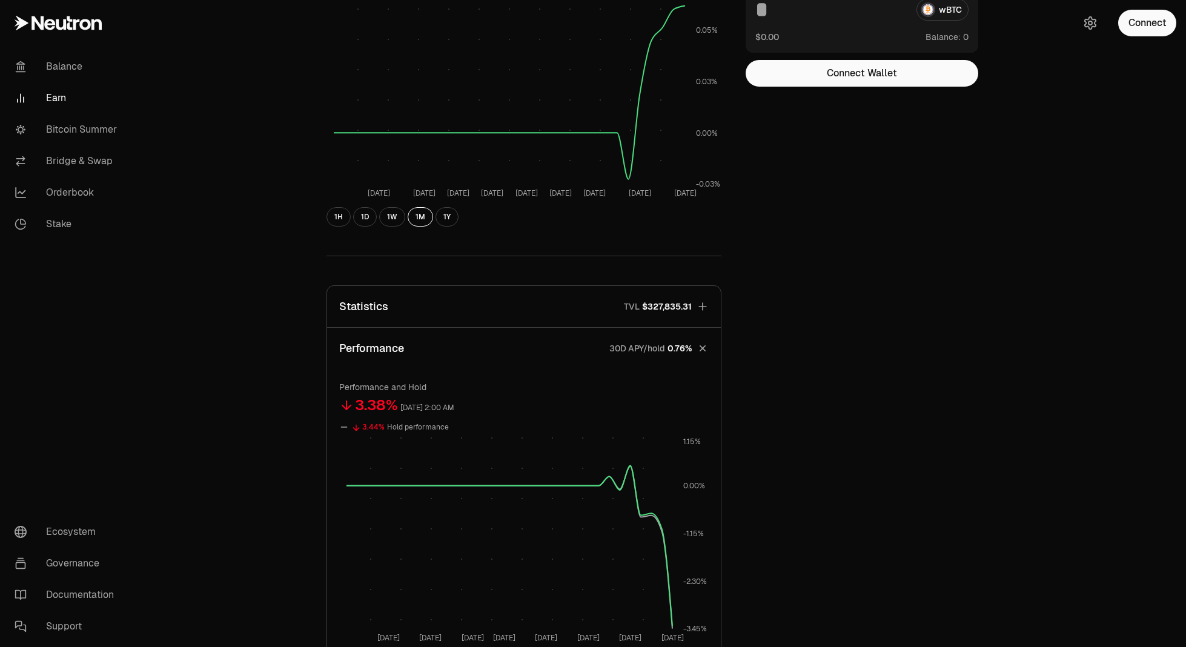
scroll to position [0, 0]
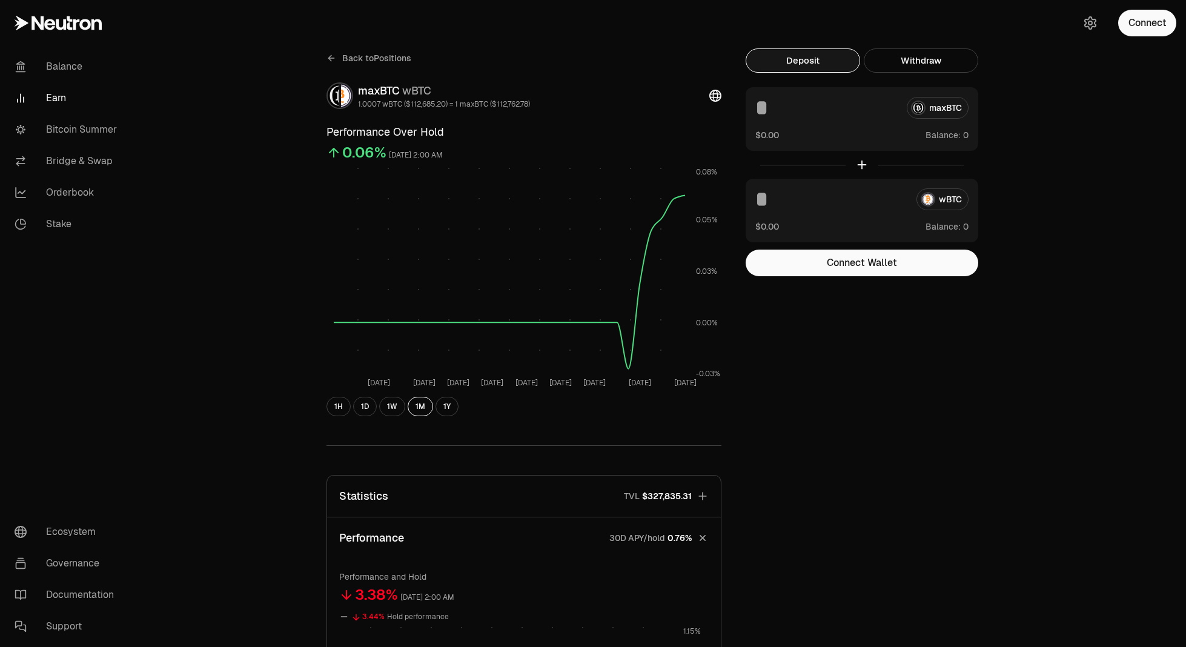
click at [716, 98] on icon at bounding box center [715, 96] width 12 height 12
click at [331, 55] on icon at bounding box center [331, 58] width 10 height 10
